Goal: Information Seeking & Learning: Learn about a topic

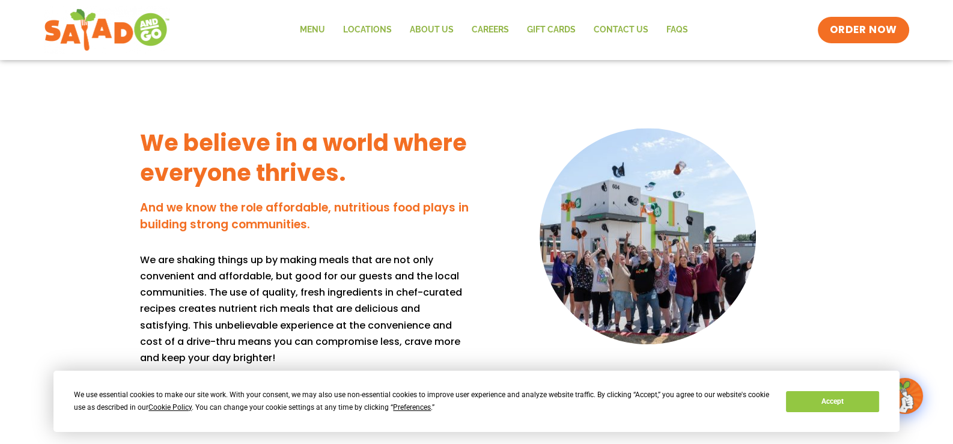
scroll to position [1202, 0]
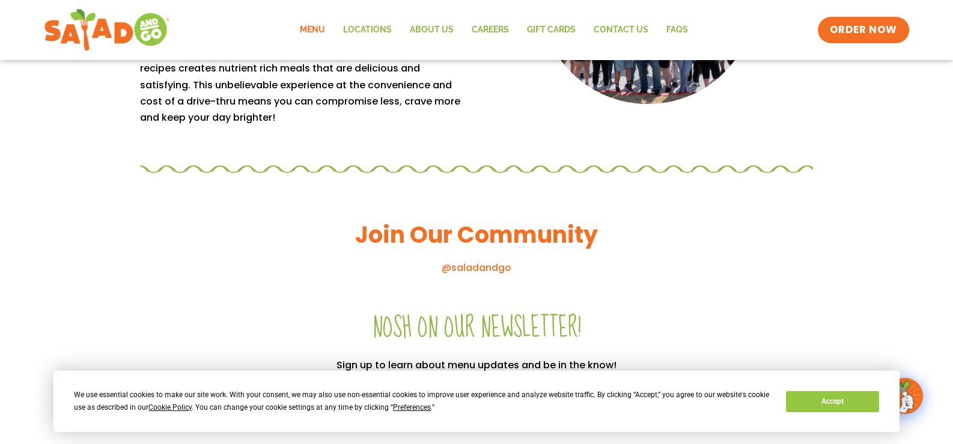
click at [322, 26] on link "Menu" at bounding box center [312, 30] width 43 height 28
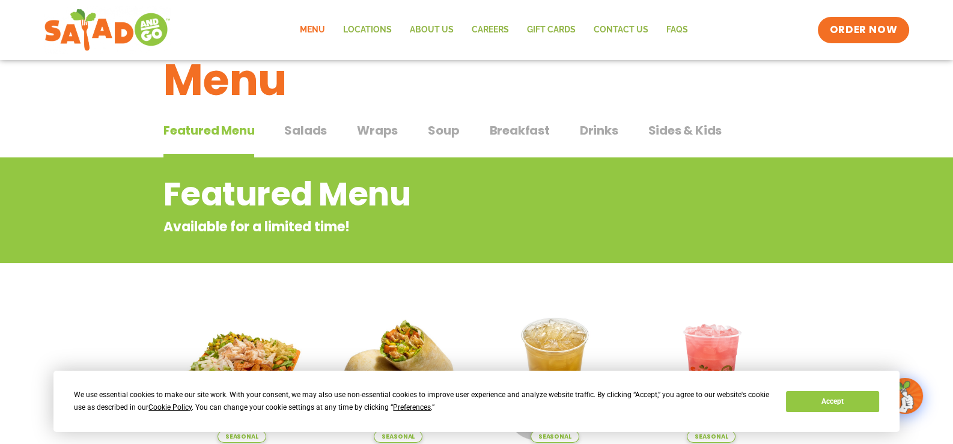
scroll to position [25, 0]
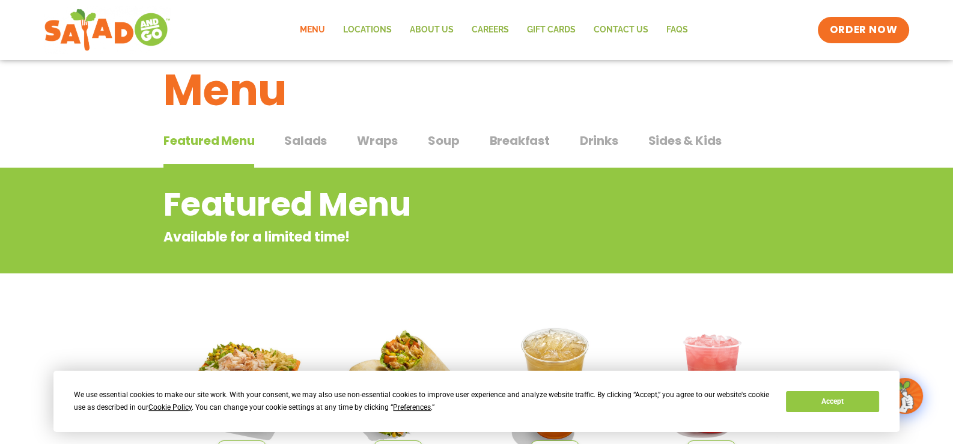
click at [365, 139] on span "Wraps" at bounding box center [377, 141] width 41 height 18
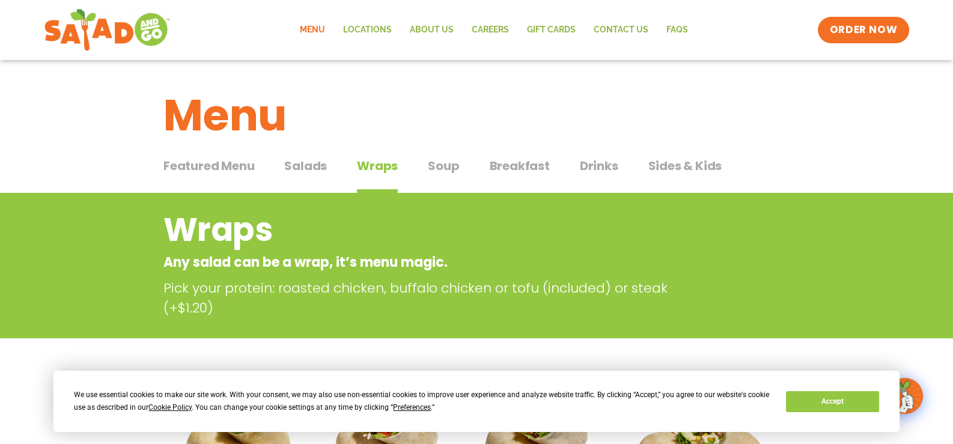
click at [446, 168] on span "Soup" at bounding box center [443, 166] width 31 height 18
